Goal: Find specific page/section: Find specific page/section

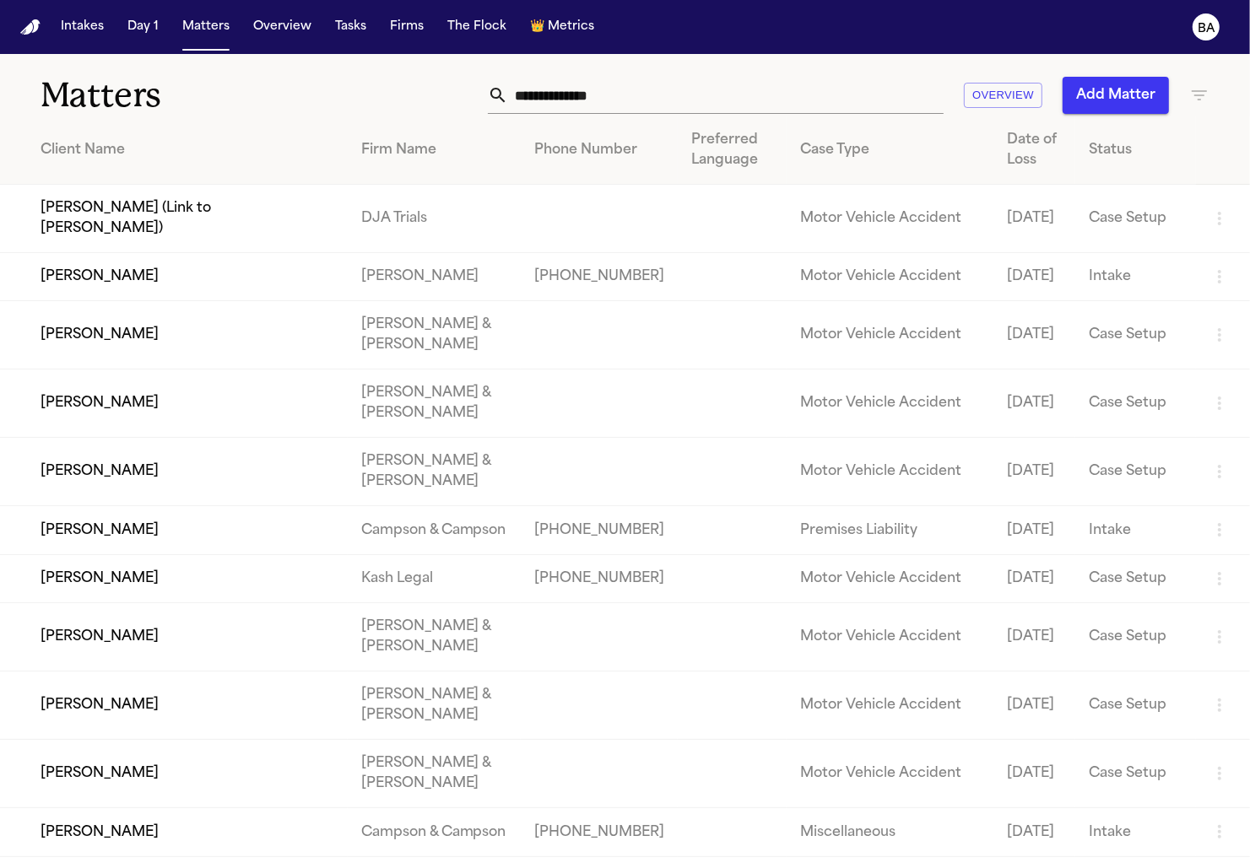
click at [651, 90] on input "text" at bounding box center [725, 95] width 435 height 37
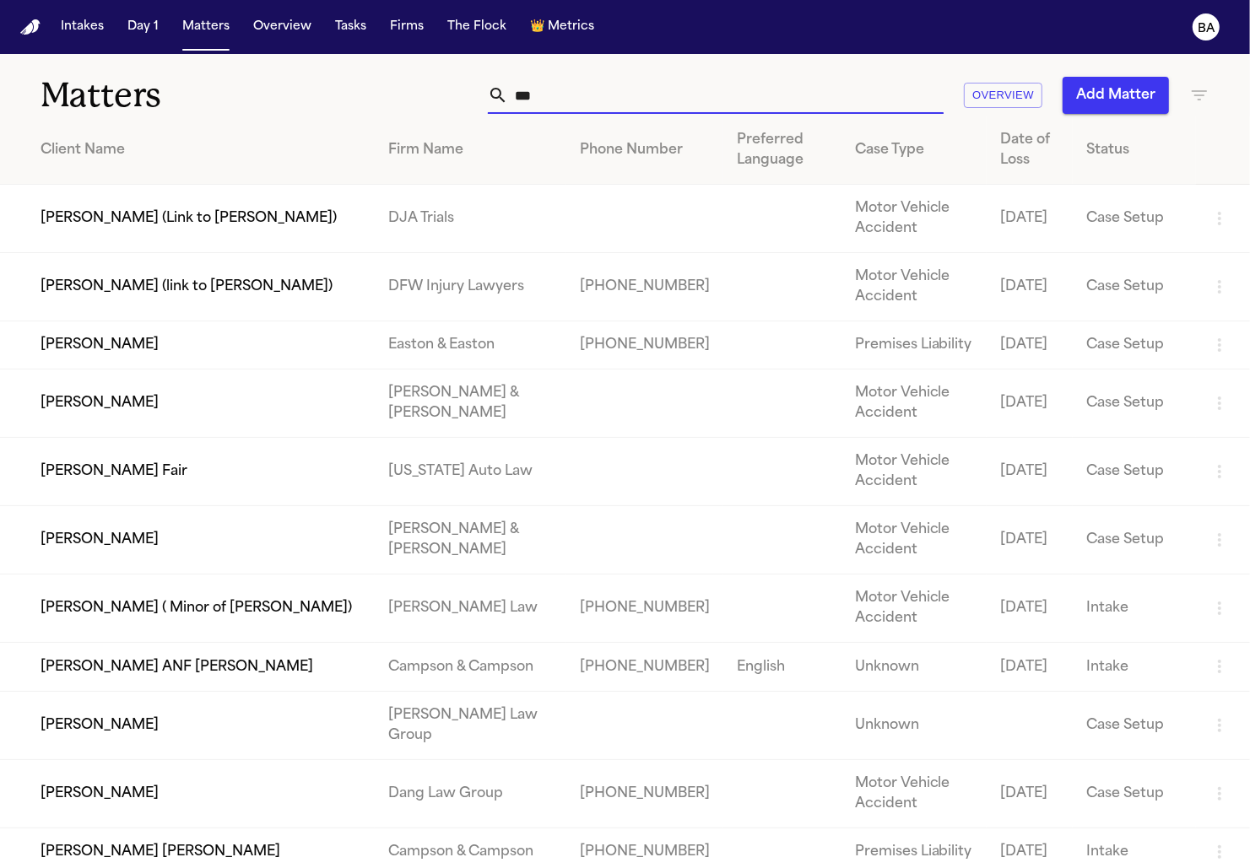
type input "***"
click at [142, 231] on td "[PERSON_NAME] (Link to [PERSON_NAME])" at bounding box center [187, 219] width 375 height 68
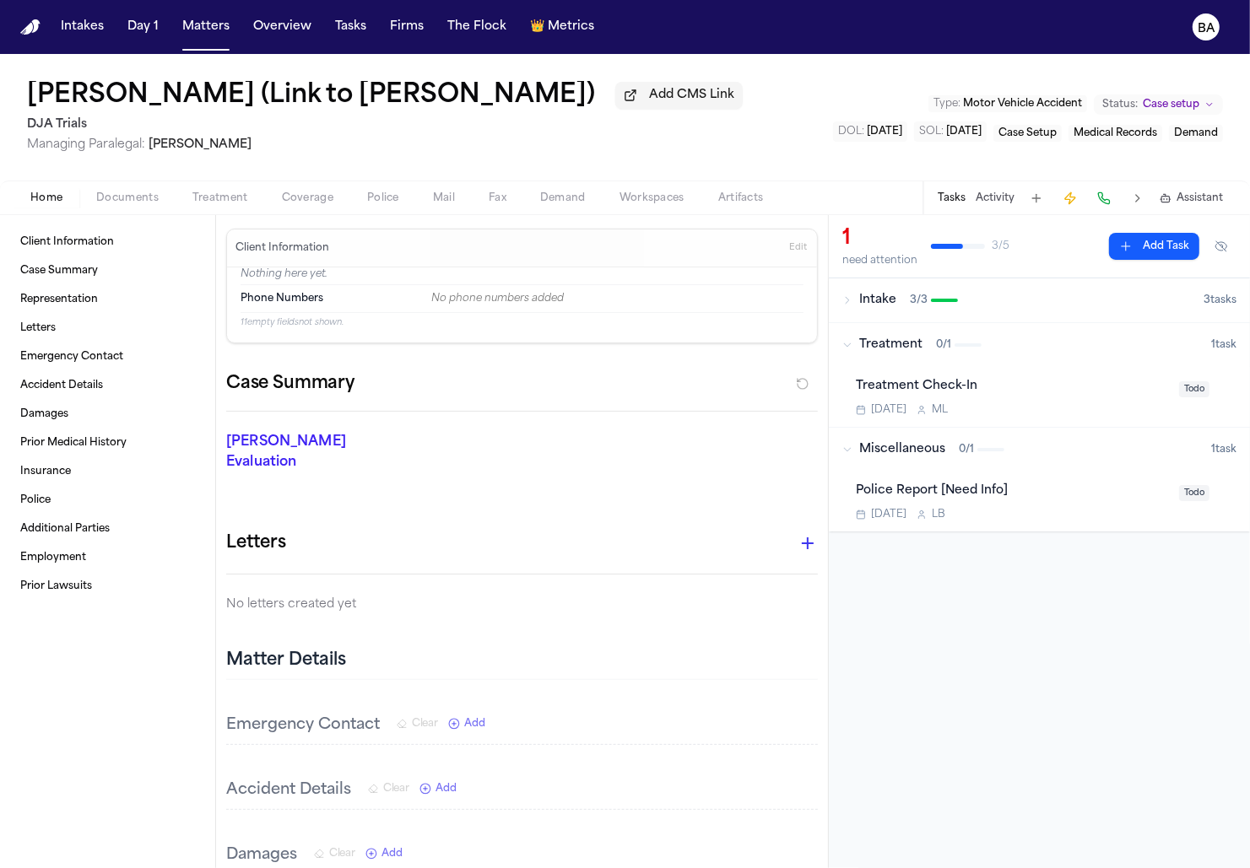
click at [800, 253] on span "Edit" at bounding box center [798, 248] width 18 height 12
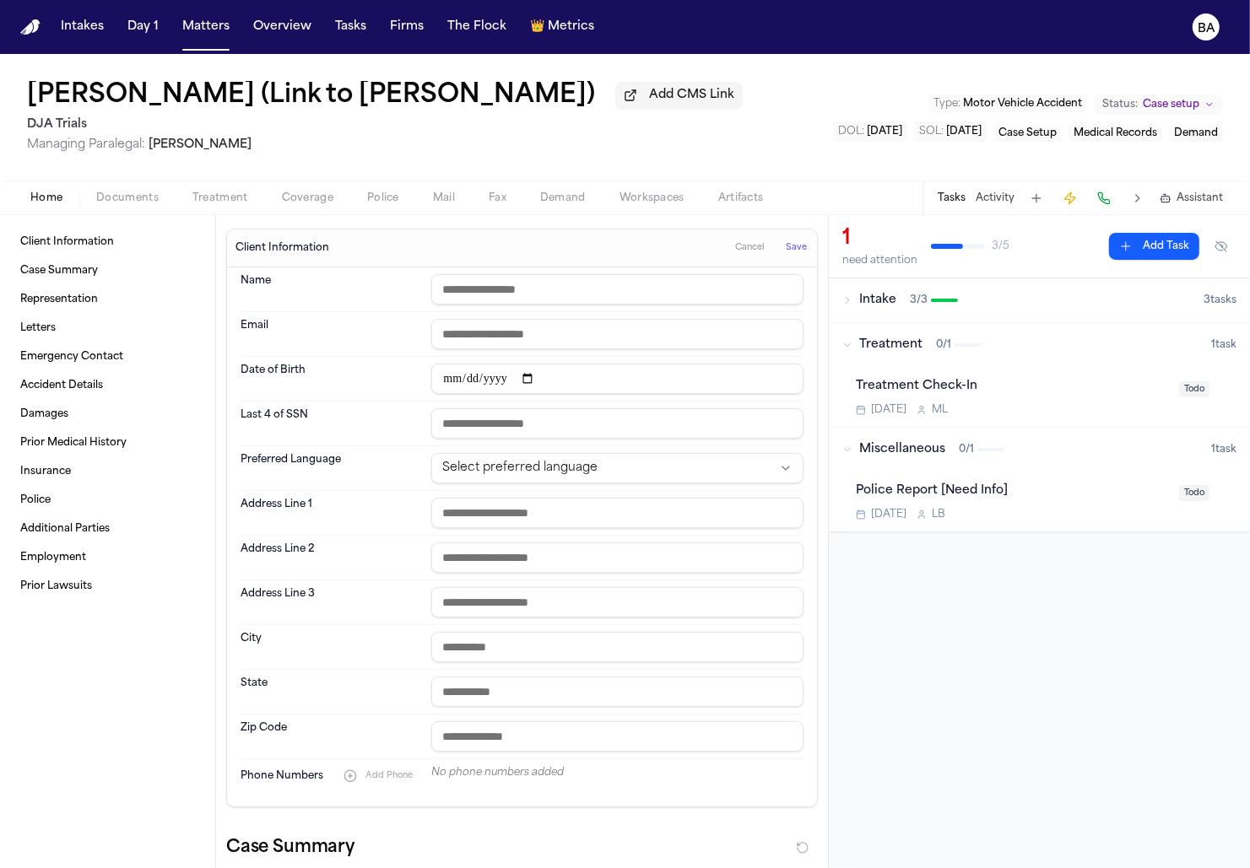
click at [754, 250] on span "Cancel" at bounding box center [750, 248] width 30 height 12
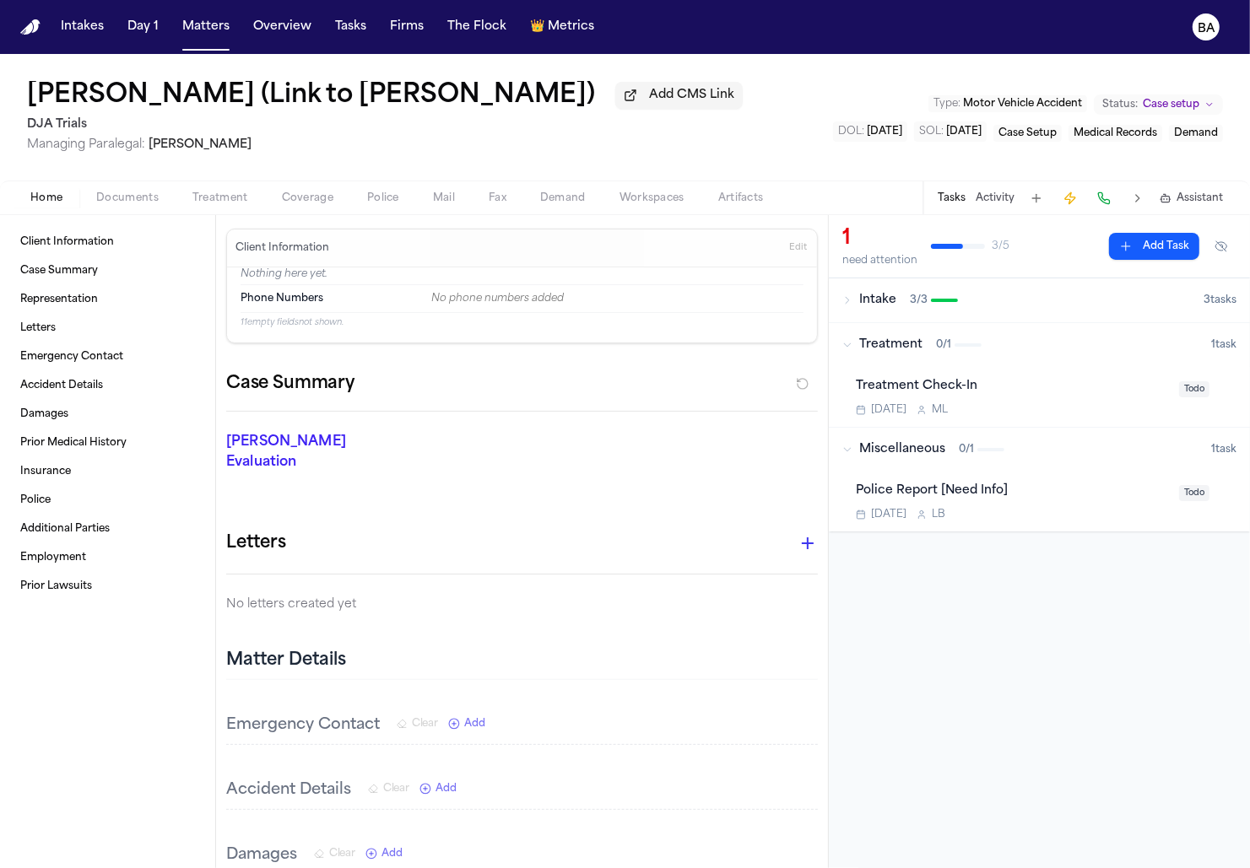
drag, startPoint x: 19, startPoint y: 66, endPoint x: 188, endPoint y: 102, distance: 172.6
click at [188, 102] on div "[PERSON_NAME] (Link to [PERSON_NAME]) Add CMS Link DJA Trials Managing Paralega…" at bounding box center [625, 117] width 1250 height 127
drag, startPoint x: 18, startPoint y: 71, endPoint x: 136, endPoint y: 112, distance: 125.2
click at [135, 112] on div "[PERSON_NAME] (Link to [PERSON_NAME]) Add CMS Link DJA Trials Managing Paralega…" at bounding box center [625, 117] width 1250 height 127
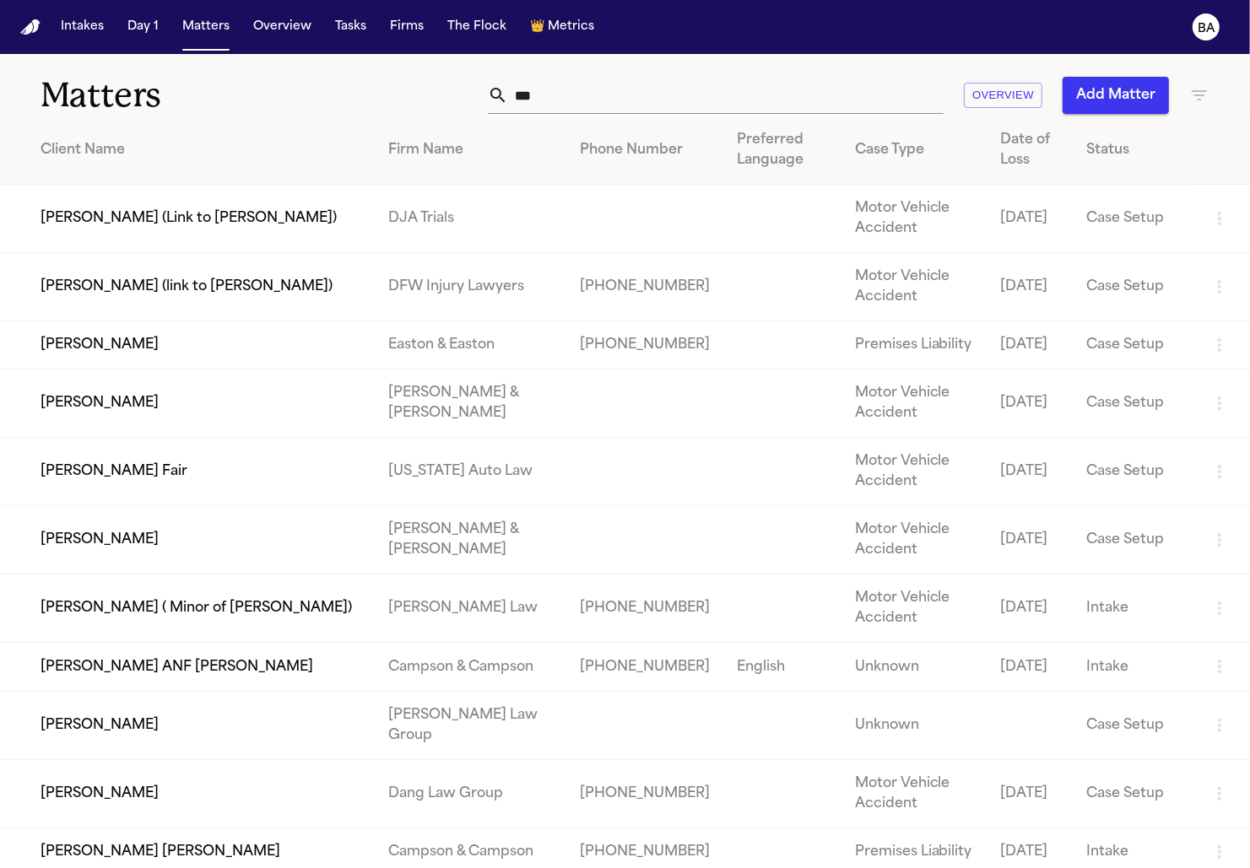
click at [375, 691] on td "Campson & Campson" at bounding box center [471, 667] width 192 height 48
click at [301, 689] on td "[PERSON_NAME] ANF [PERSON_NAME]" at bounding box center [187, 667] width 375 height 48
